Goal: Find specific page/section: Find specific page/section

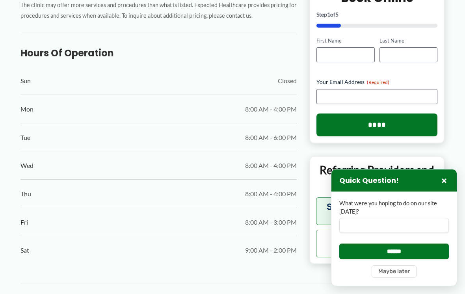
scroll to position [402, 0]
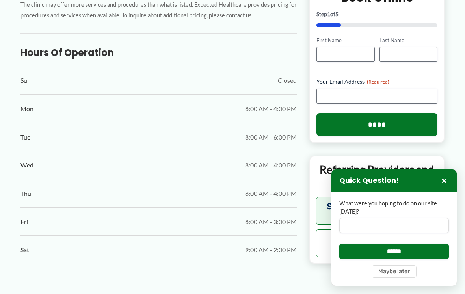
click at [447, 185] on button "×" at bounding box center [443, 180] width 9 height 9
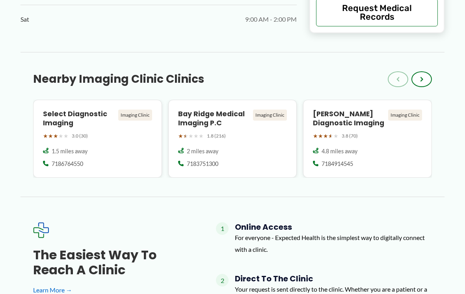
scroll to position [634, 0]
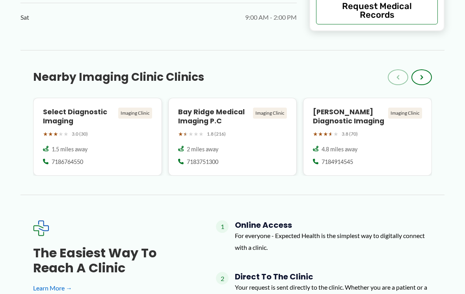
click at [89, 118] on h4 "Select Diagnostic Imaging" at bounding box center [79, 116] width 72 height 18
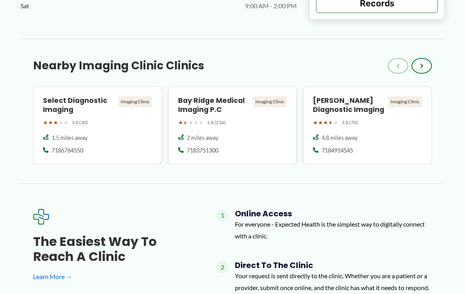
scroll to position [646, 0]
